Goal: Communication & Community: Ask a question

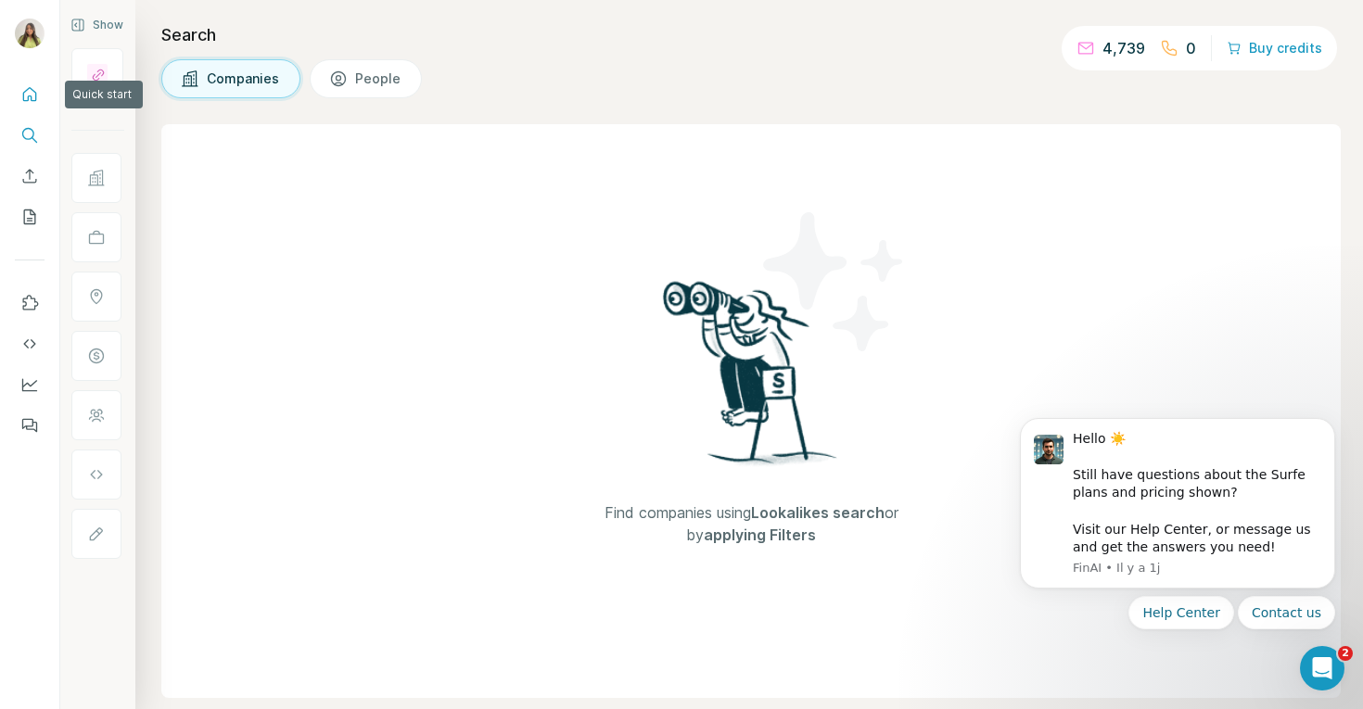
click at [23, 91] on icon "Quick start" at bounding box center [29, 94] width 19 height 19
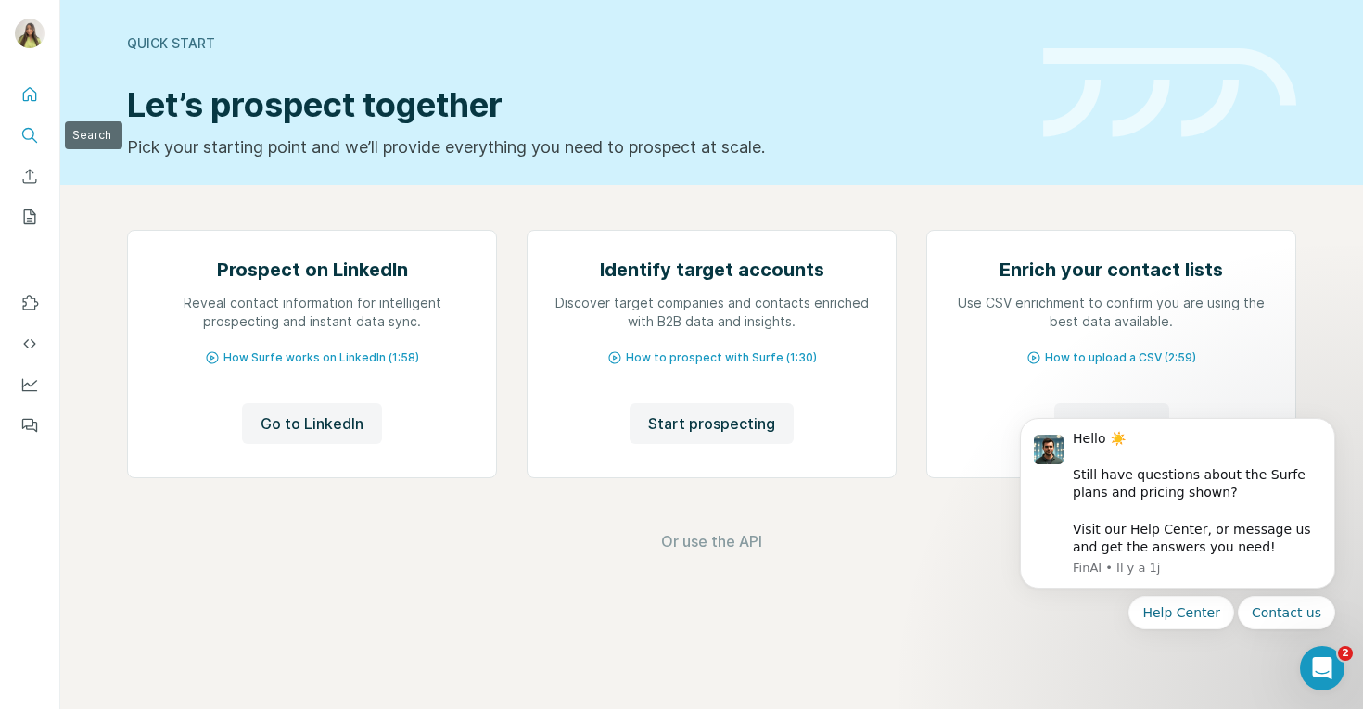
click at [26, 130] on icon "Search" at bounding box center [29, 135] width 19 height 19
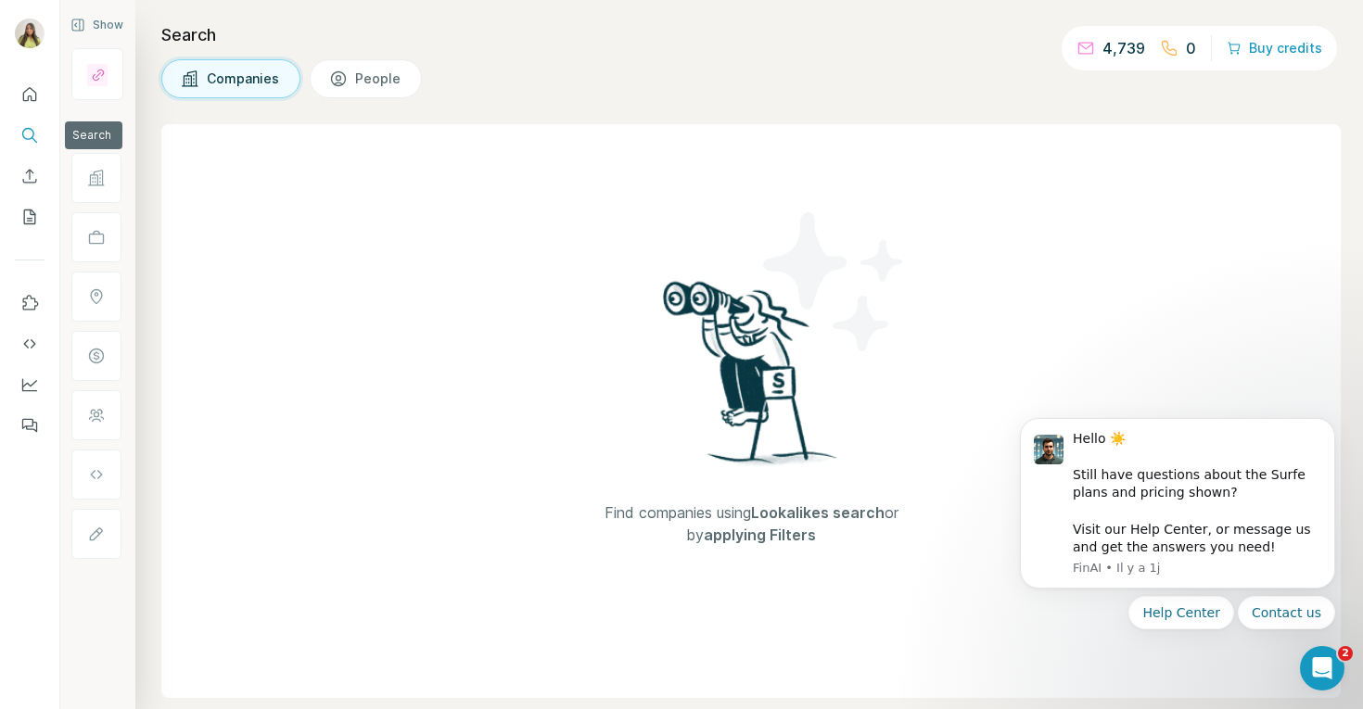
click at [32, 135] on icon "Search" at bounding box center [29, 135] width 19 height 19
click at [22, 89] on icon "Quick start" at bounding box center [29, 94] width 19 height 19
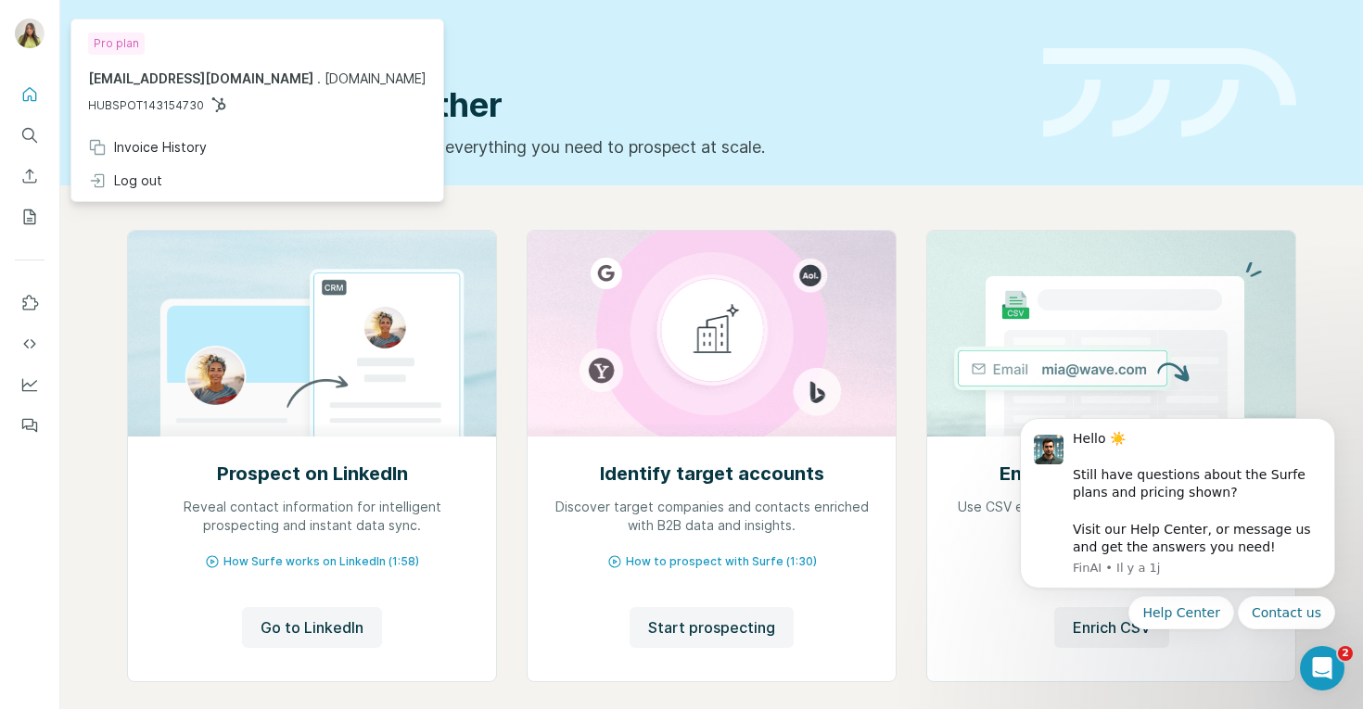
click at [23, 39] on img at bounding box center [30, 34] width 30 height 30
click at [172, 108] on span "HUBSPOT143154730" at bounding box center [146, 105] width 116 height 17
drag, startPoint x: 224, startPoint y: 94, endPoint x: 102, endPoint y: 93, distance: 122.4
click at [102, 93] on div "ines@sora.space . sora.space HUBSPOT143154730" at bounding box center [257, 92] width 338 height 45
click at [192, 100] on span "HUBSPOT143154730" at bounding box center [146, 105] width 116 height 17
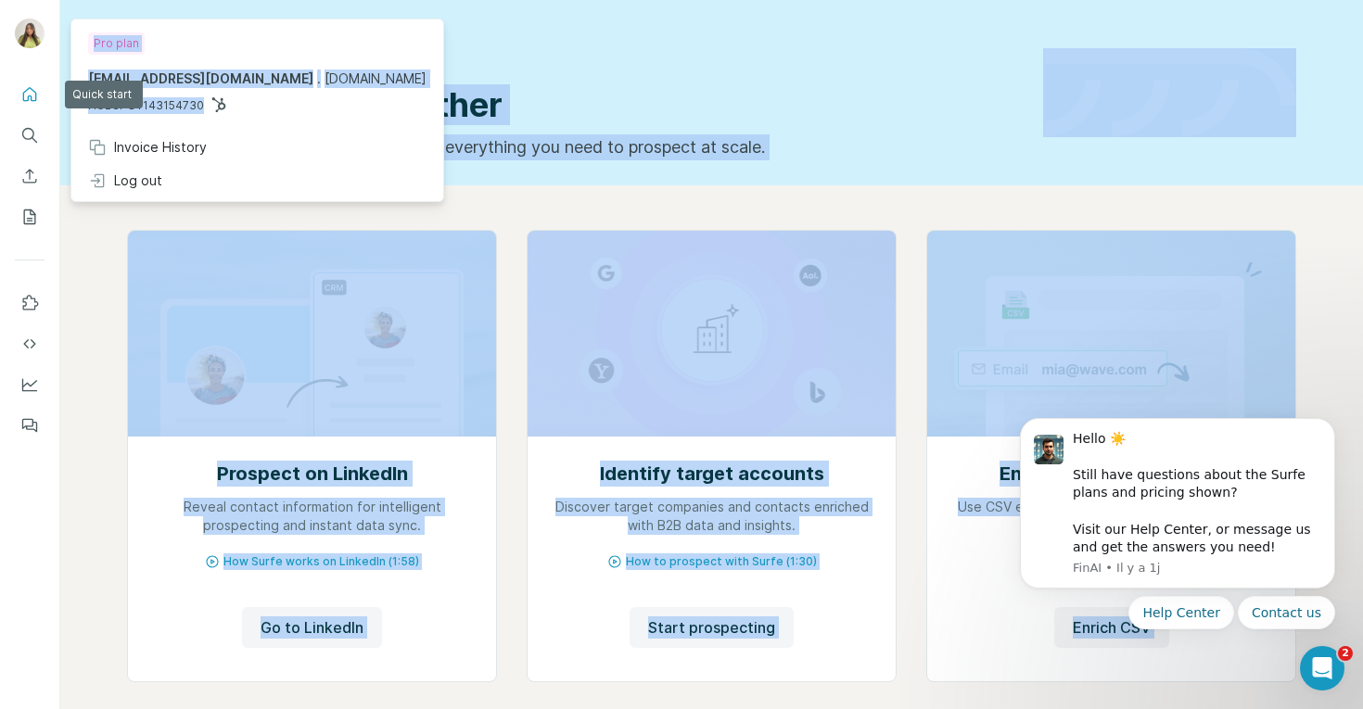
drag, startPoint x: 212, startPoint y: 98, endPoint x: 39, endPoint y: 109, distance: 173.8
click at [37, 109] on body "Quick start Let’s prospect together Pick your starting point and we’ll provide …" at bounding box center [681, 354] width 1363 height 709
click at [33, 44] on img at bounding box center [30, 34] width 30 height 30
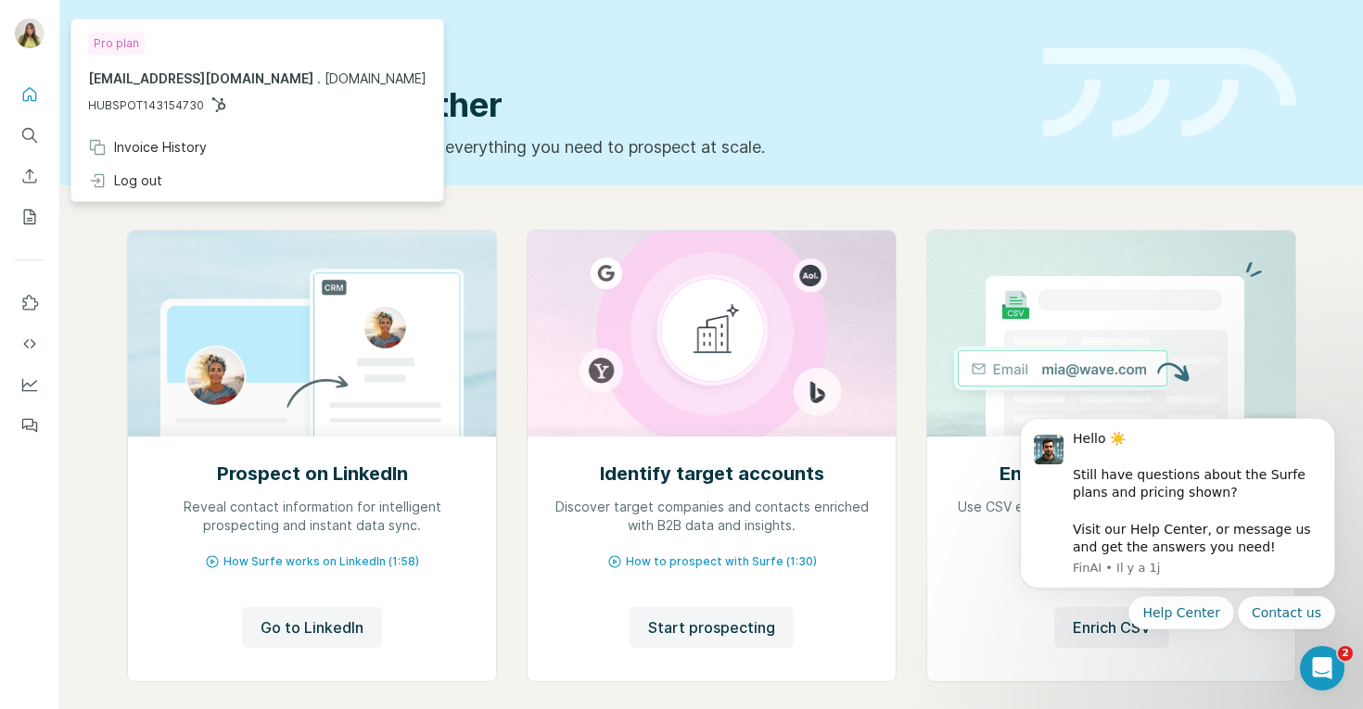
click at [95, 272] on div "Prospect on LinkedIn Reveal contact information for intelligent prospecting and…" at bounding box center [711, 493] width 1303 height 616
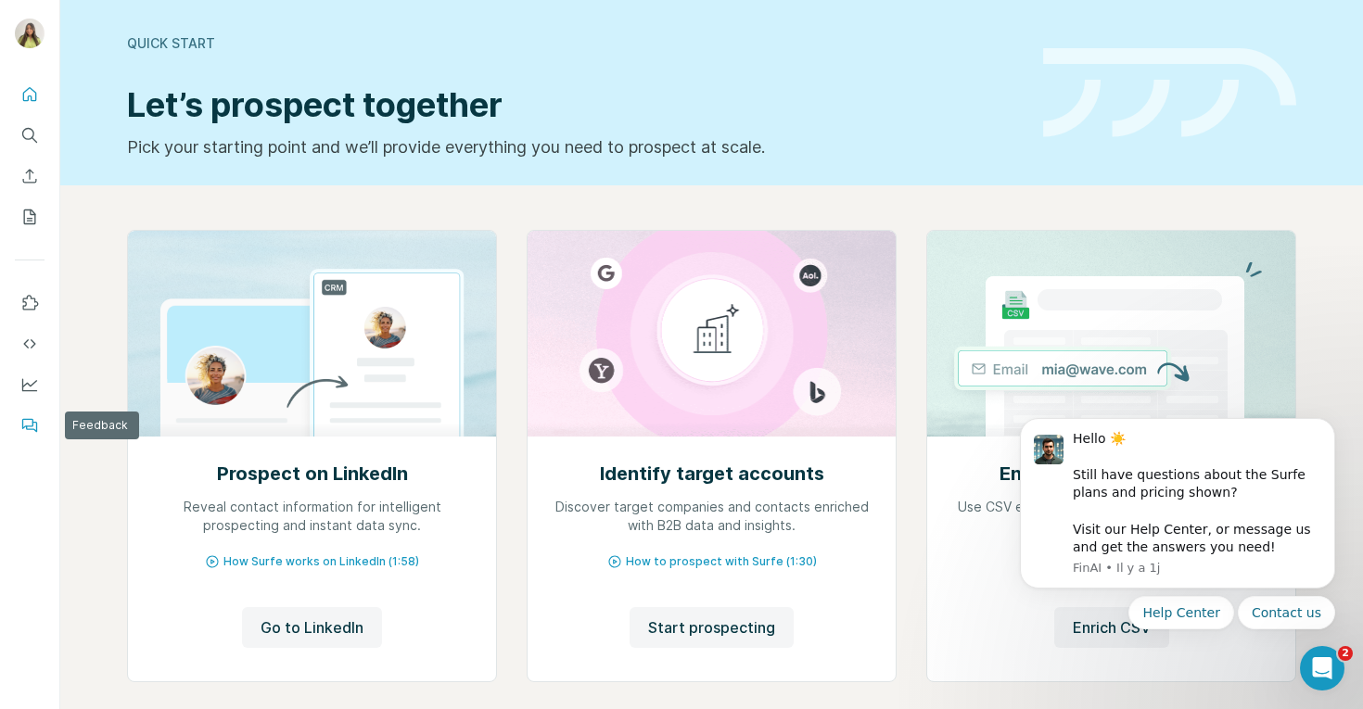
click at [32, 428] on icon "Feedback" at bounding box center [31, 427] width 11 height 10
click at [1323, 662] on icon "Ouvrir le Messenger Intercom" at bounding box center [1320, 666] width 31 height 31
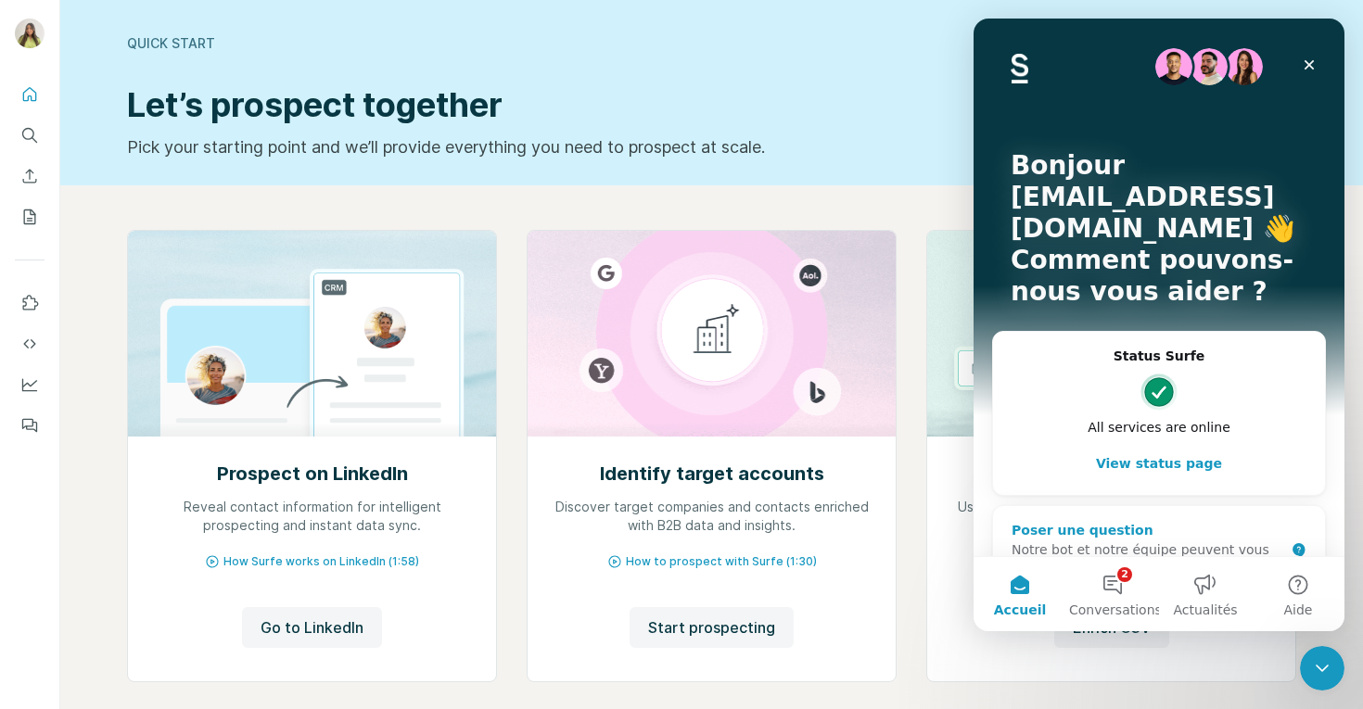
click at [1117, 541] on div "Notre bot et notre équipe peuvent vous aider" at bounding box center [1148, 560] width 273 height 39
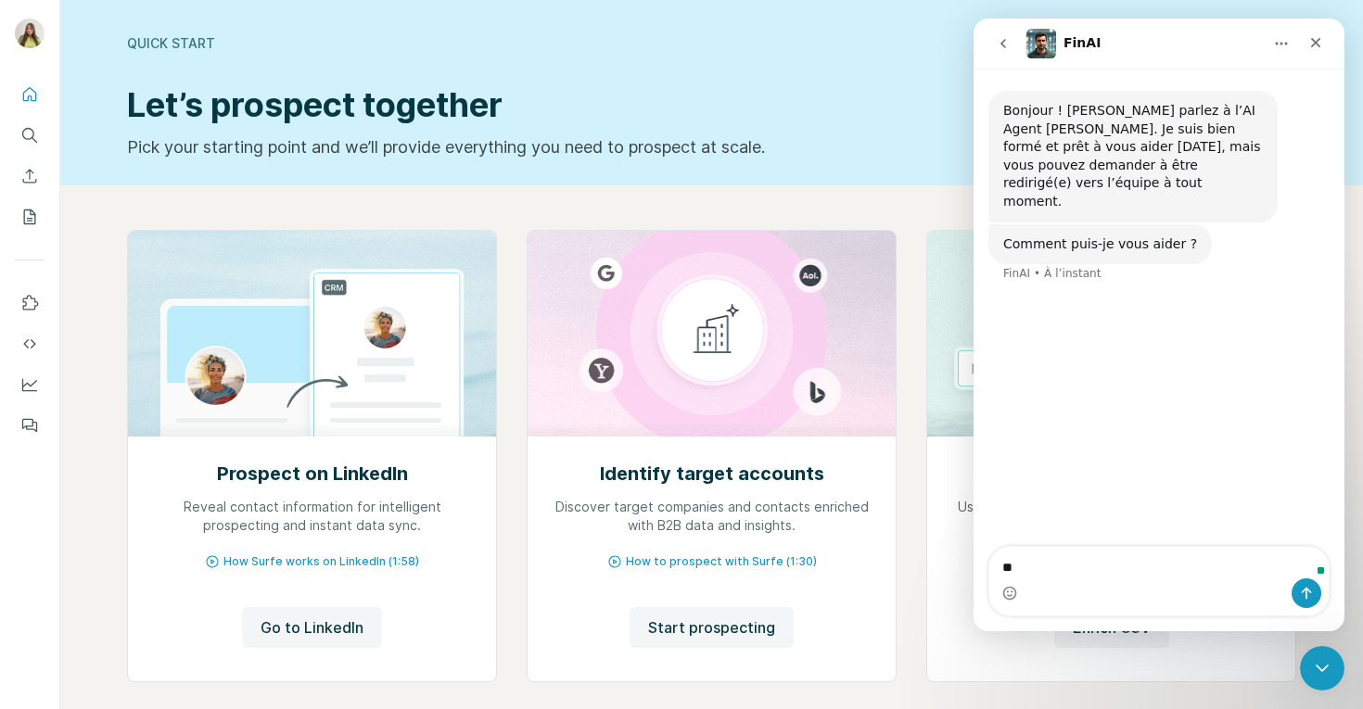
type textarea "*"
click at [1068, 570] on textarea "**********" at bounding box center [1159, 554] width 339 height 50
click at [1158, 568] on textarea "**********" at bounding box center [1159, 554] width 339 height 50
type textarea "**********"
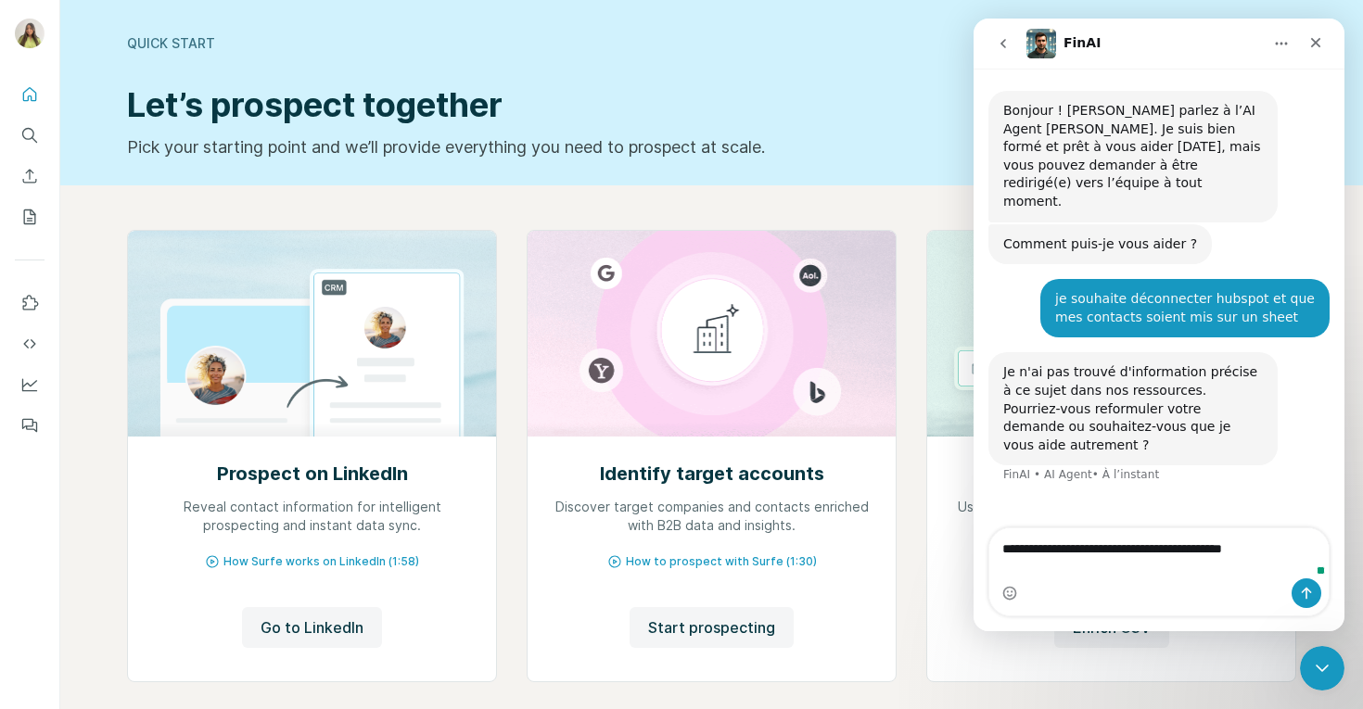
type textarea "**********"
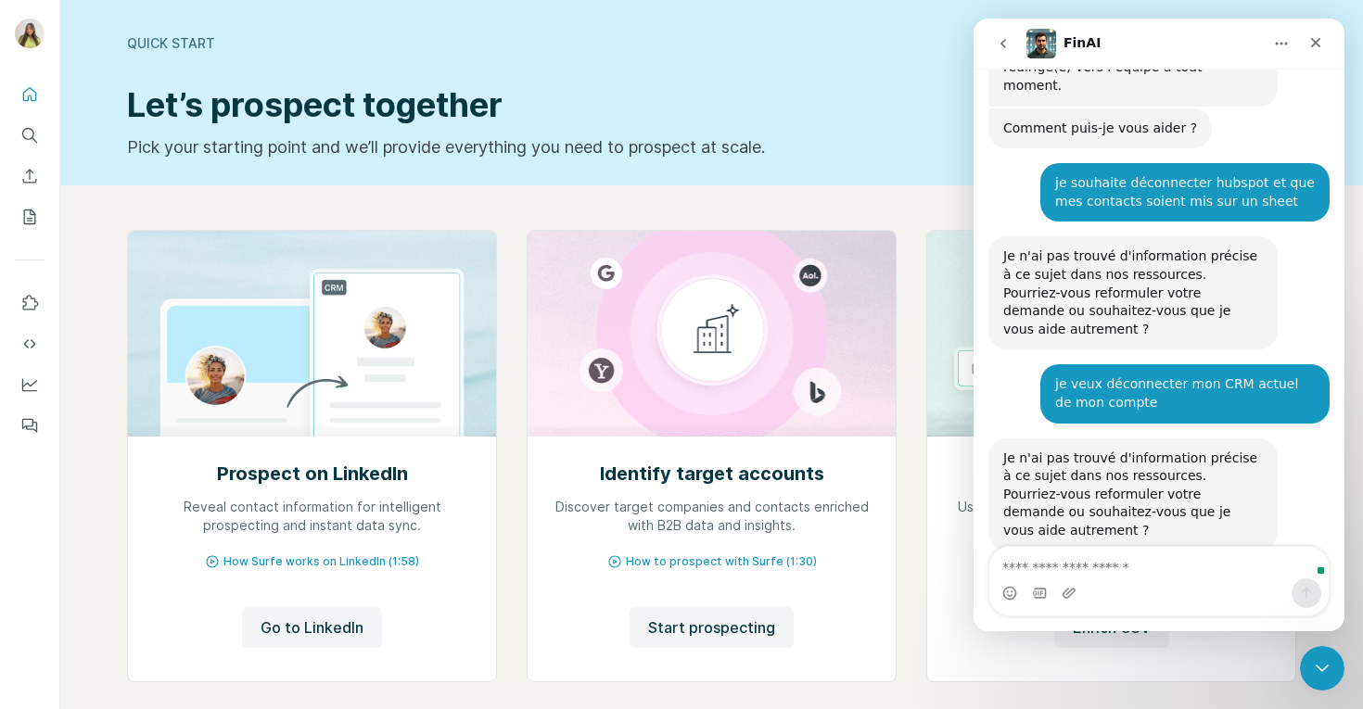
scroll to position [141, 0]
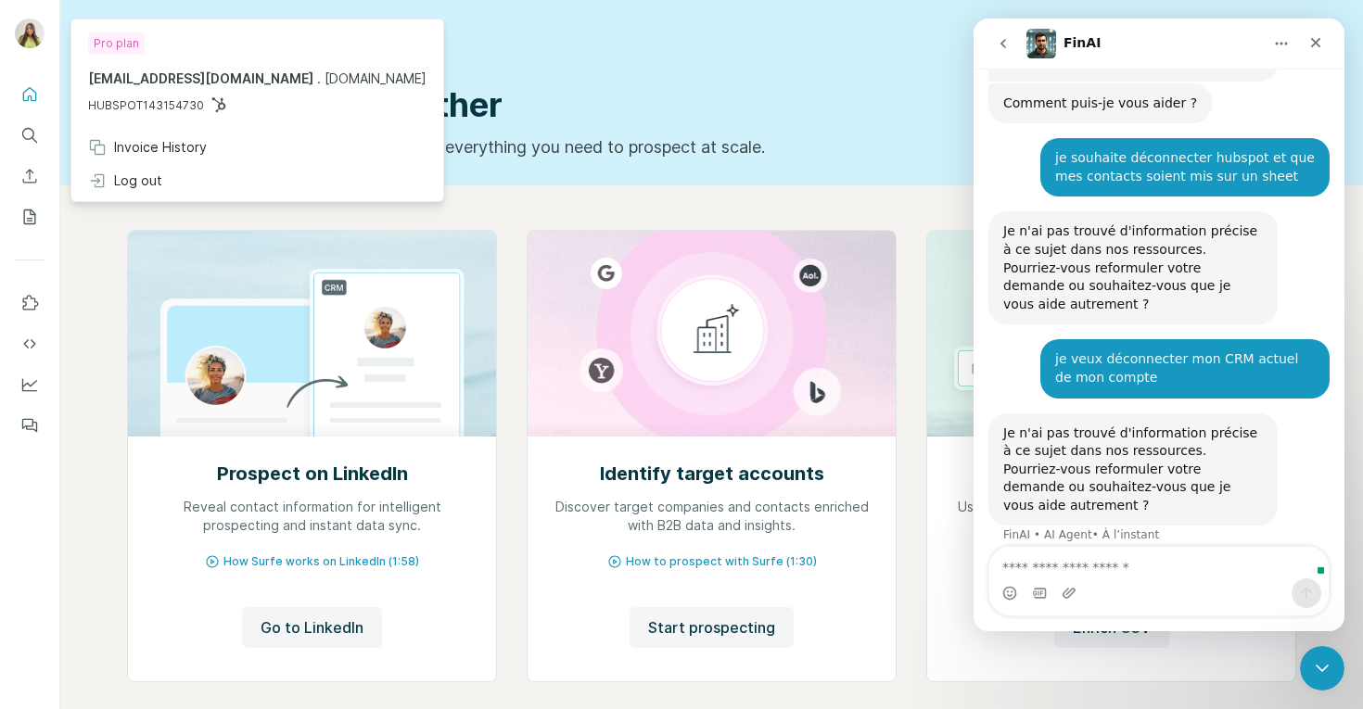
click at [30, 80] on button "Quick start" at bounding box center [30, 94] width 30 height 33
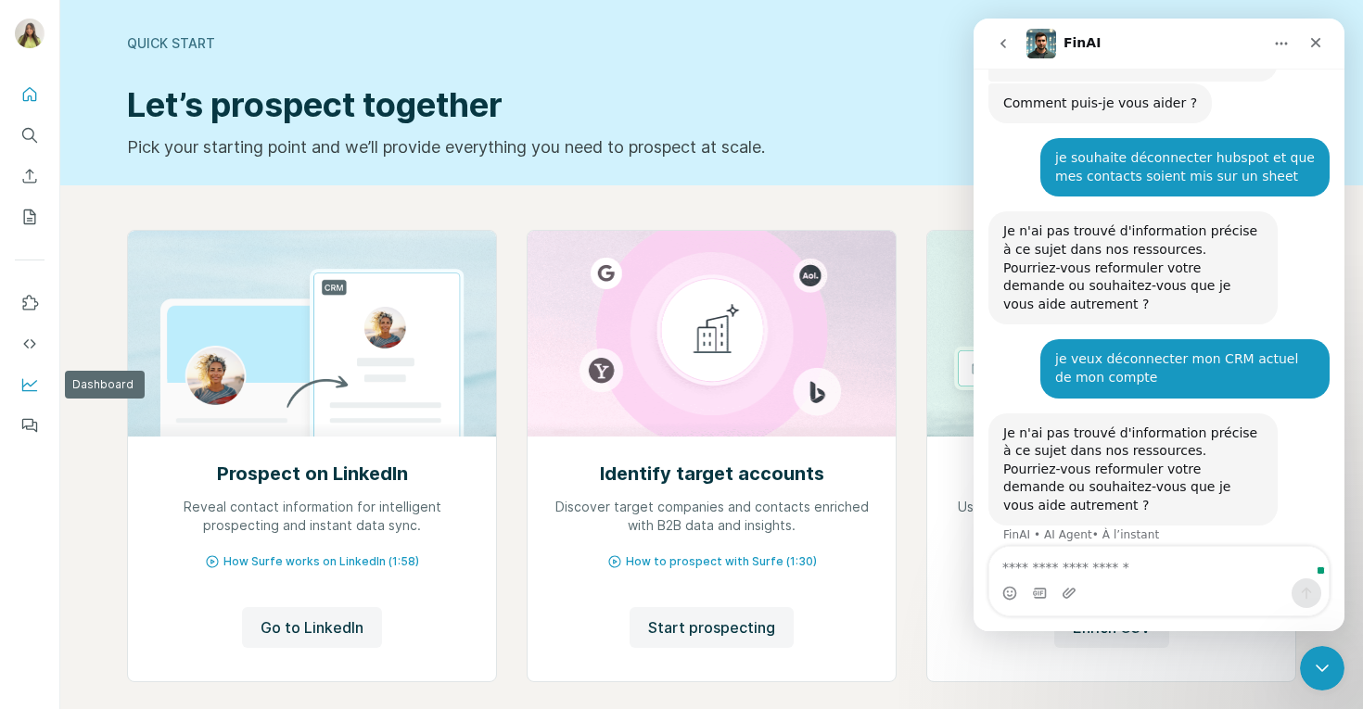
click at [27, 377] on icon "Dashboard" at bounding box center [29, 385] width 19 height 19
click at [1132, 586] on div "Intercom Messenger" at bounding box center [1159, 594] width 339 height 30
click at [1129, 581] on div "Intercom Messenger" at bounding box center [1159, 594] width 339 height 30
click at [1314, 42] on icon "Fermer" at bounding box center [1316, 42] width 15 height 15
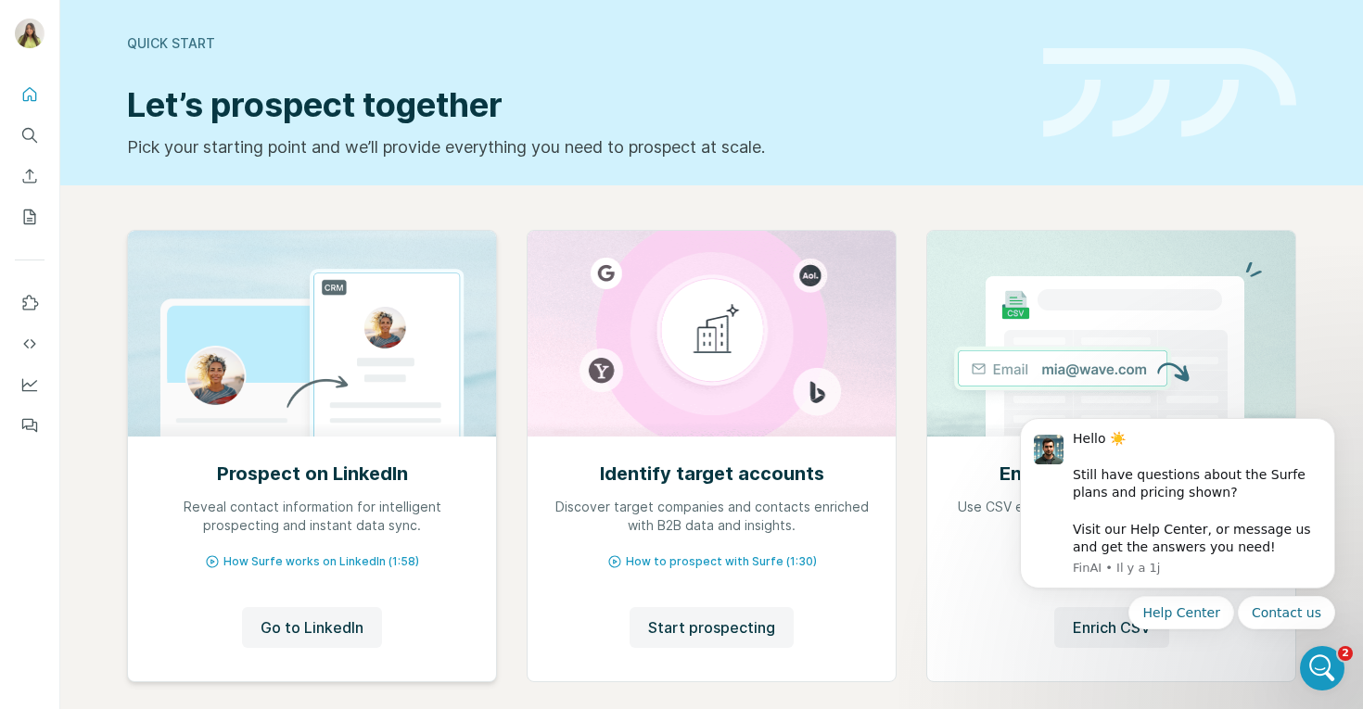
scroll to position [0, 0]
click at [35, 427] on icon "Feedback" at bounding box center [29, 425] width 19 height 19
click at [1314, 662] on icon "Ouvrir le Messenger Intercom" at bounding box center [1320, 666] width 31 height 31
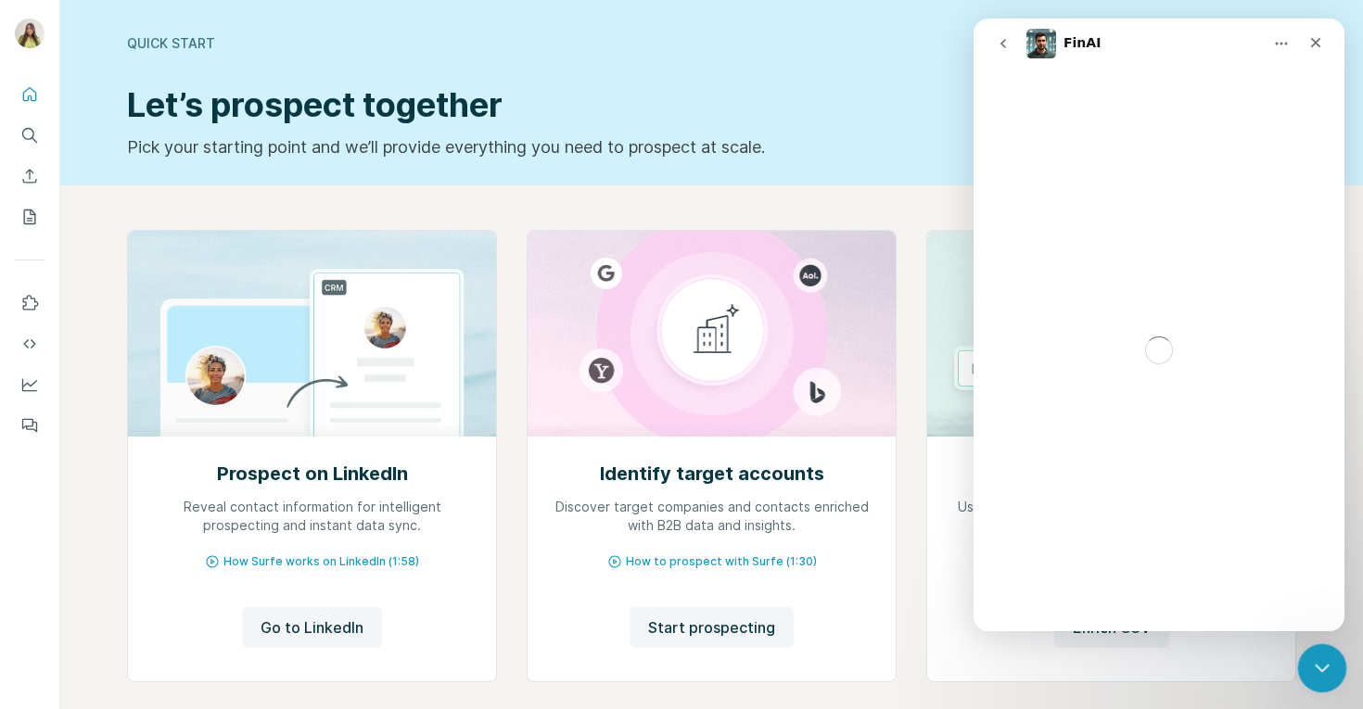
click at [1310, 666] on icon "Fermer le Messenger Intercom" at bounding box center [1320, 666] width 22 height 22
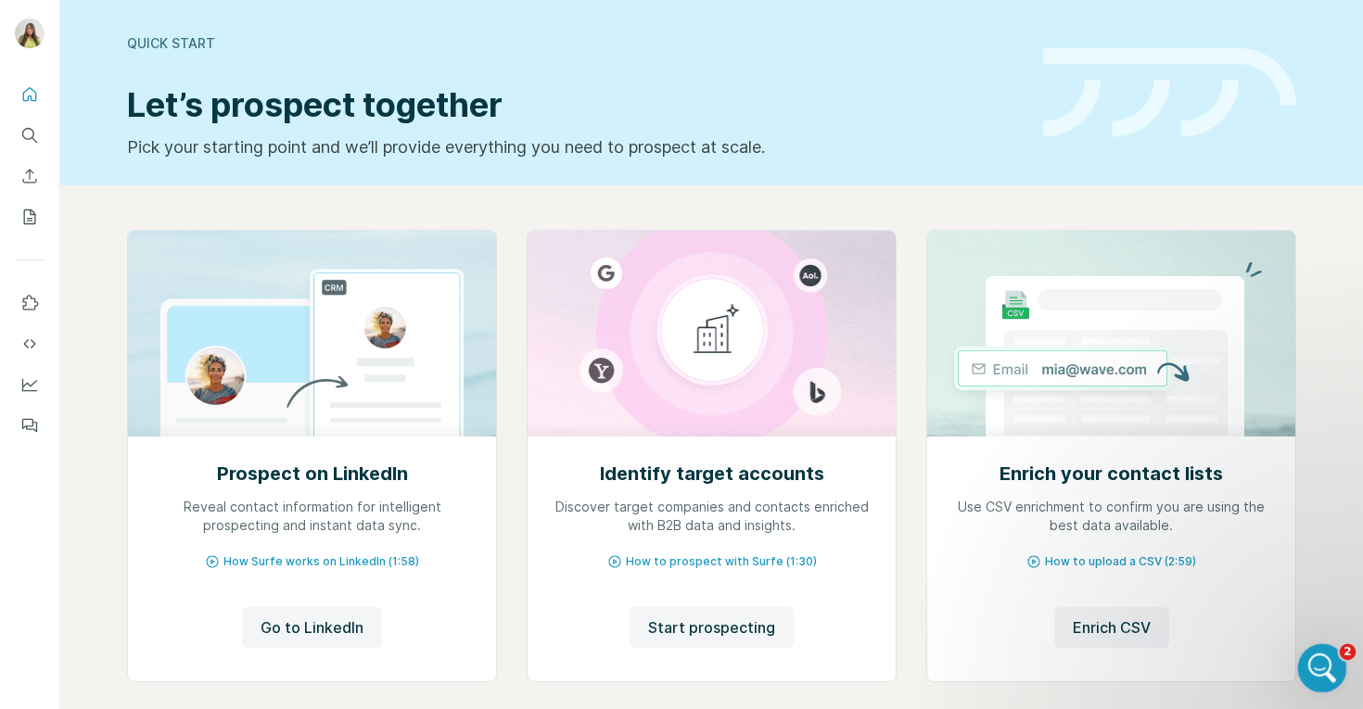
click at [1322, 646] on div "Ouvrir le Messenger Intercom" at bounding box center [1319, 665] width 61 height 61
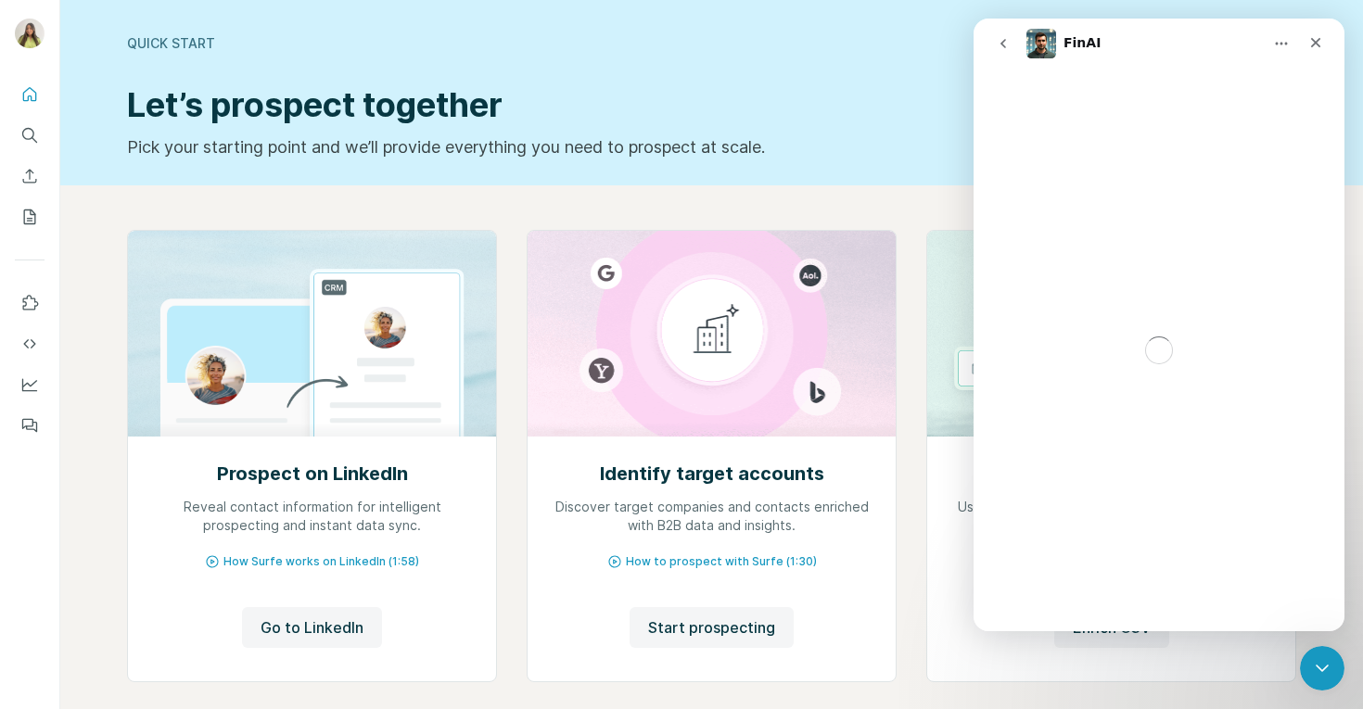
click at [1322, 640] on div "Prospect on LinkedIn Reveal contact information for intelligent prospecting and…" at bounding box center [711, 493] width 1303 height 616
click at [1319, 647] on div "Fermer le Messenger Intercom" at bounding box center [1319, 666] width 45 height 45
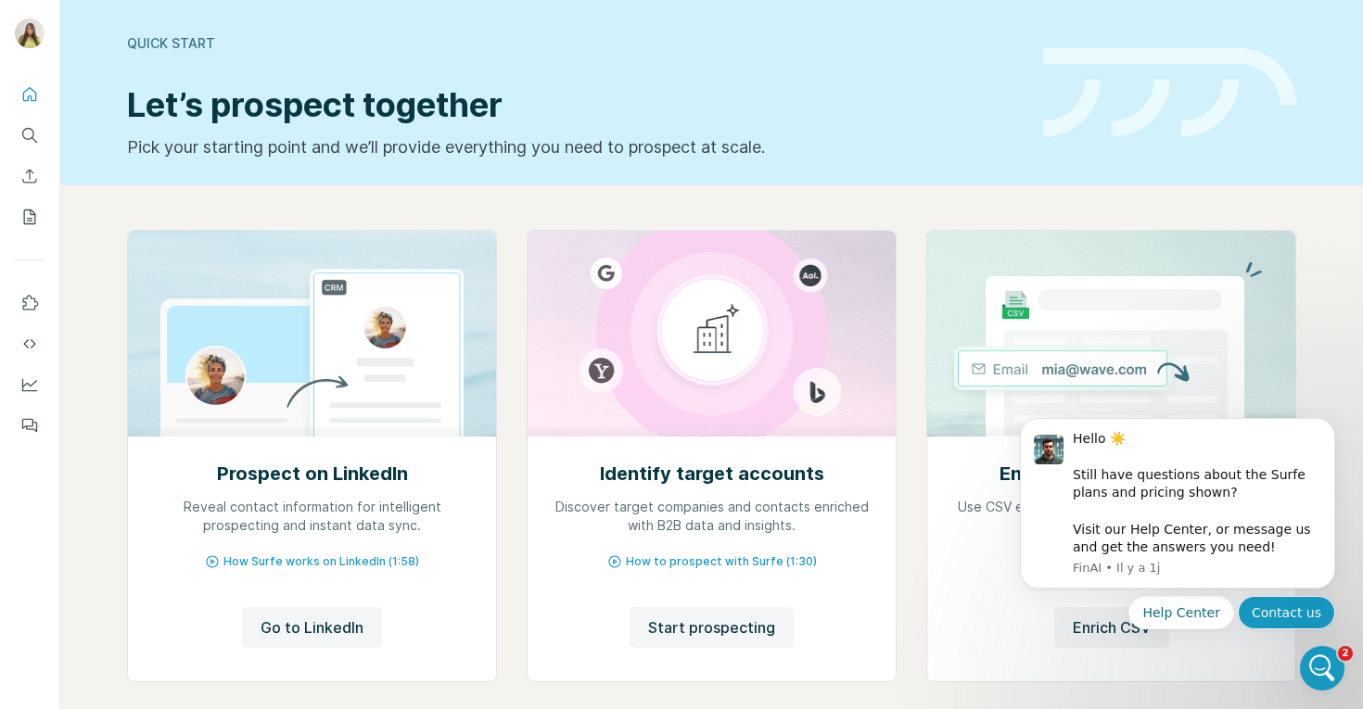
click at [1296, 607] on button "Contact us" at bounding box center [1286, 612] width 97 height 33
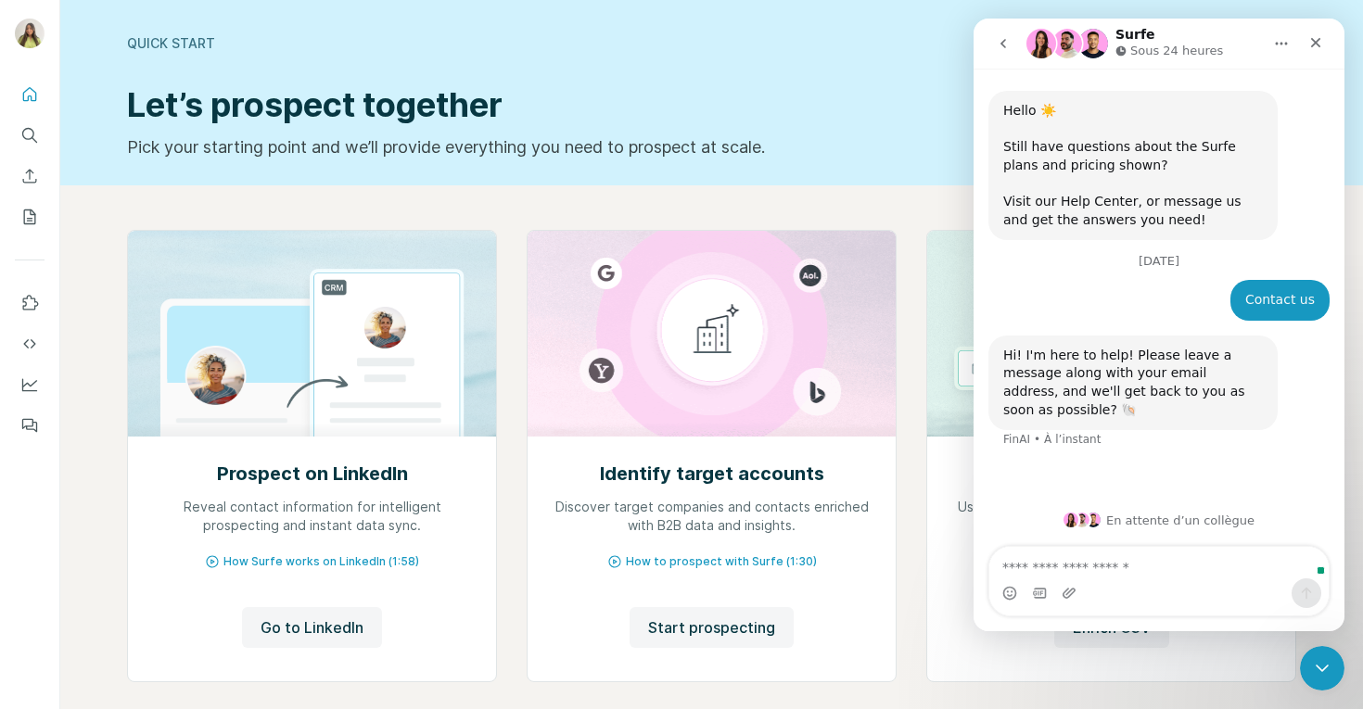
click at [1061, 559] on textarea "Envoyer un message..." at bounding box center [1159, 563] width 339 height 32
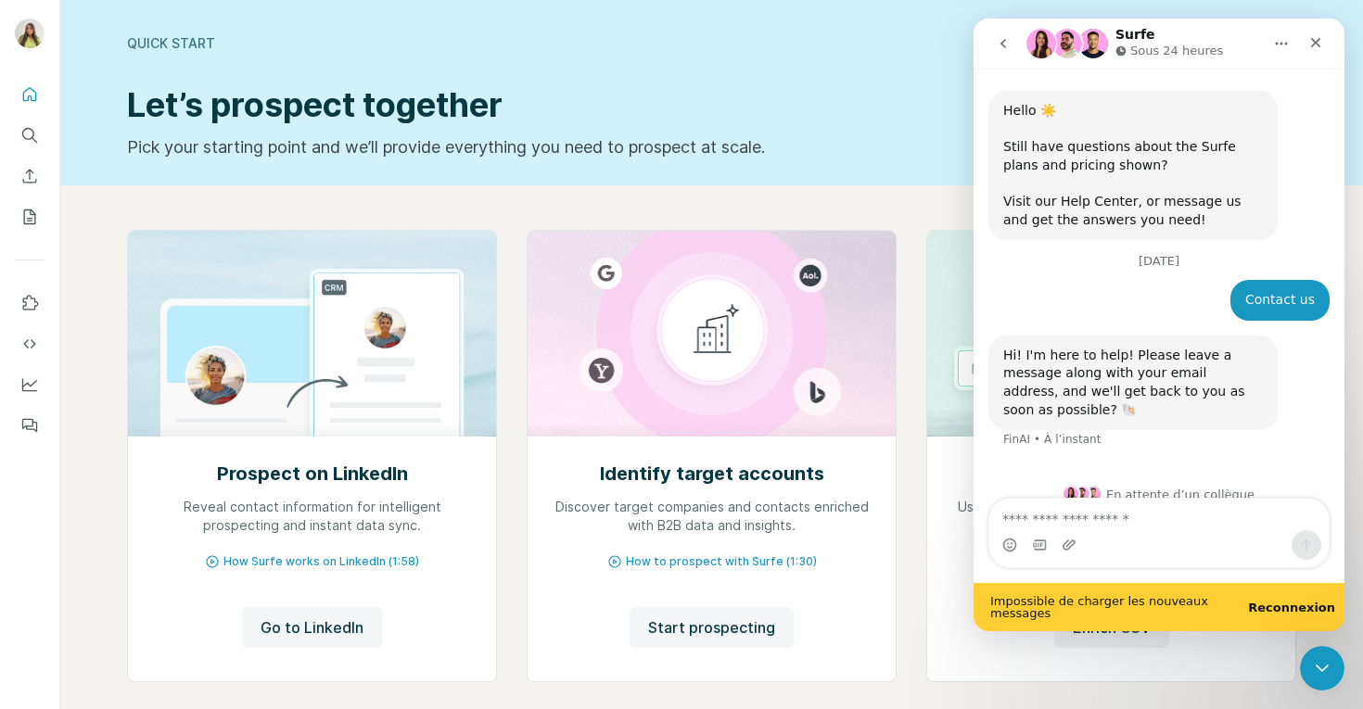
scroll to position [22, 0]
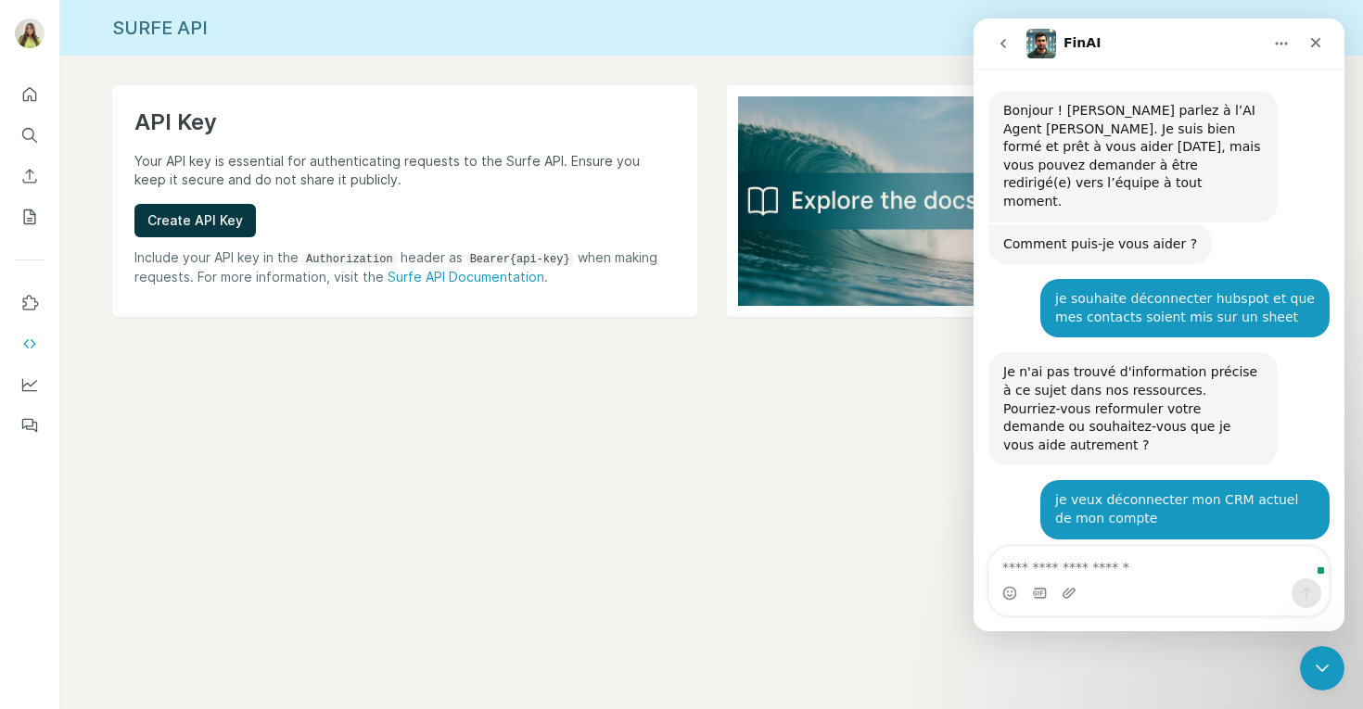
scroll to position [141, 0]
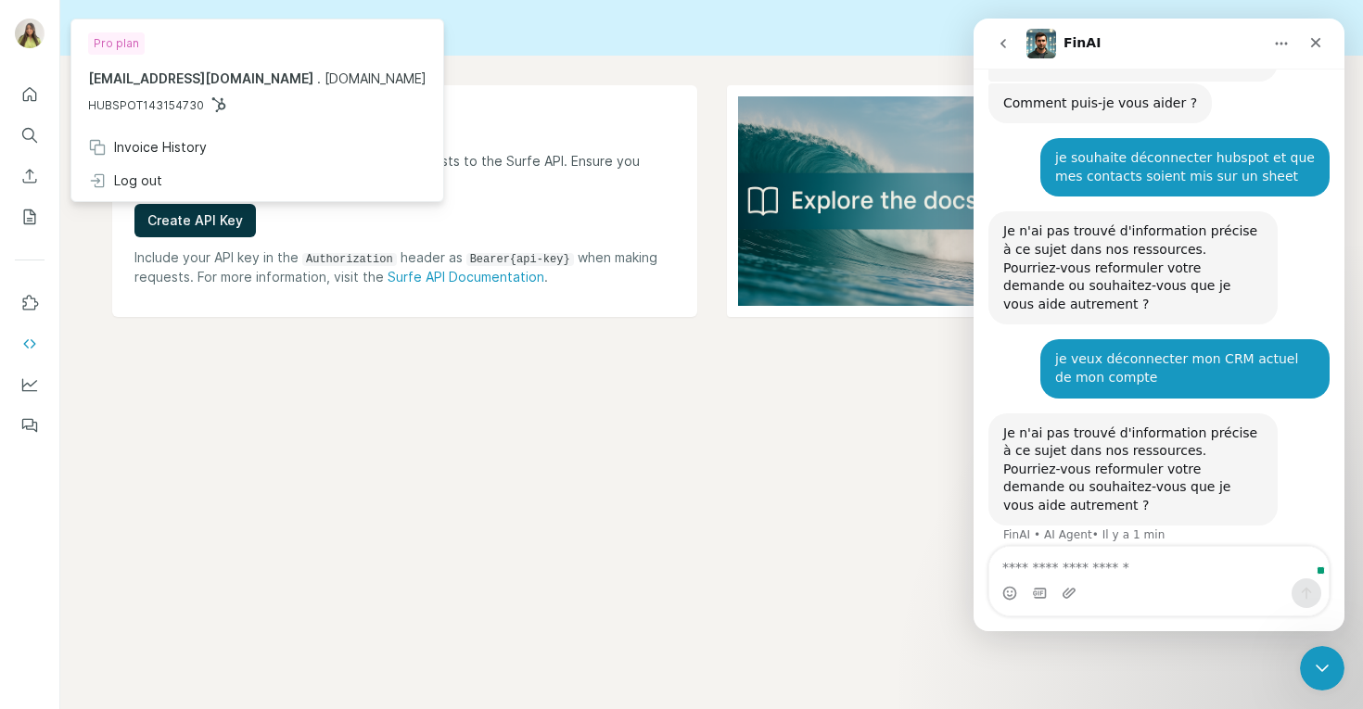
click at [32, 34] on img at bounding box center [30, 34] width 30 height 30
click at [152, 175] on div "Log out" at bounding box center [125, 181] width 74 height 19
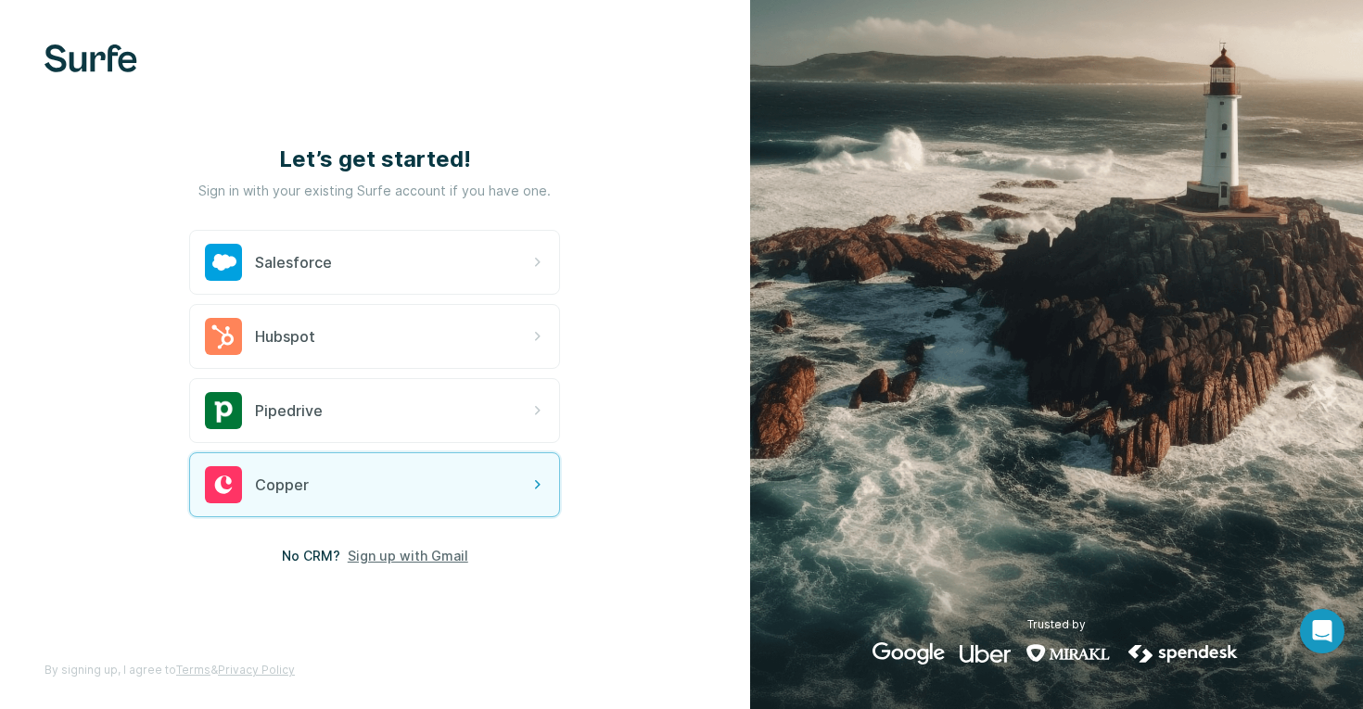
click at [389, 556] on span "Sign up with Gmail" at bounding box center [408, 556] width 121 height 19
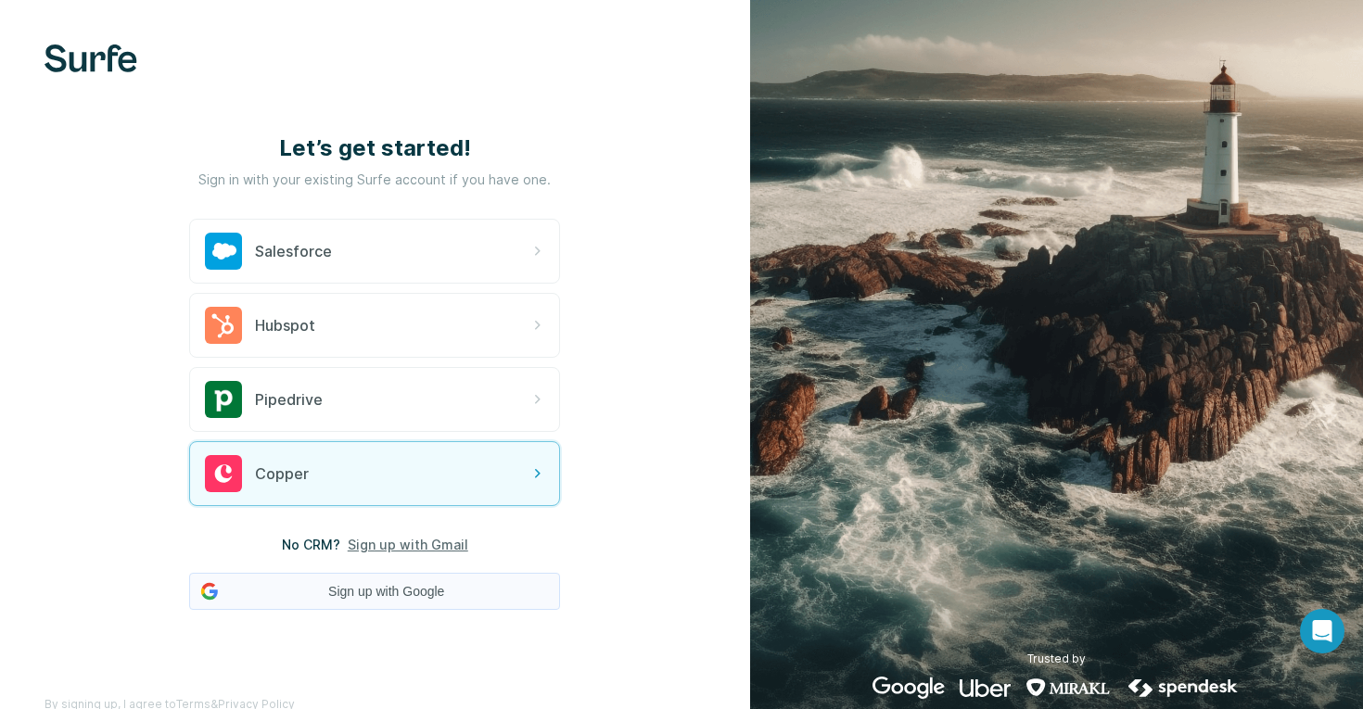
click at [381, 582] on button "Sign up with Google" at bounding box center [374, 591] width 371 height 37
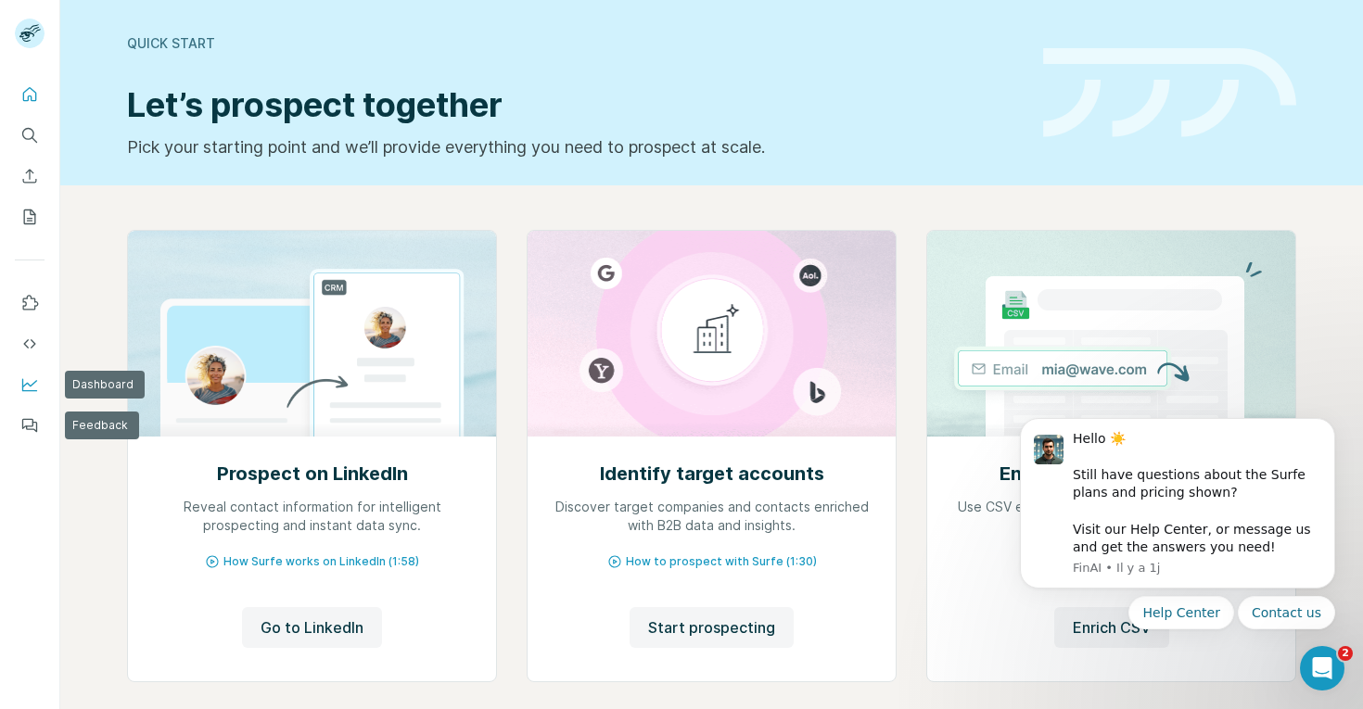
click at [29, 381] on icon "Dashboard" at bounding box center [29, 385] width 19 height 19
